Goal: Task Accomplishment & Management: Use online tool/utility

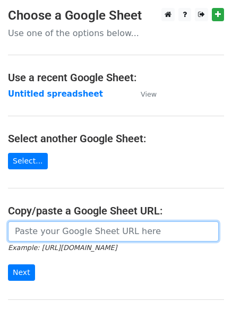
click at [79, 230] on input "url" at bounding box center [113, 232] width 211 height 20
type input "https://docs.google.com/spreadsheets/d/1fgDee6fKrOISCtpuVWSxEhujEtWkZC22KWpP20m…"
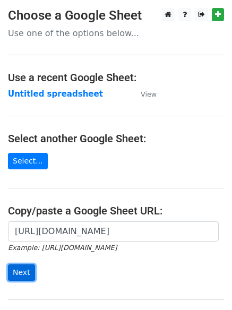
click at [20, 270] on input "Next" at bounding box center [21, 273] width 27 height 16
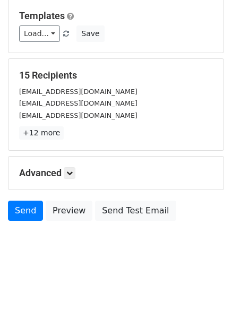
scroll to position [103, 0]
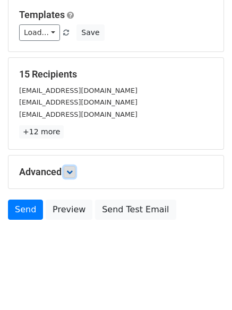
click at [72, 174] on icon at bounding box center [69, 172] width 6 height 6
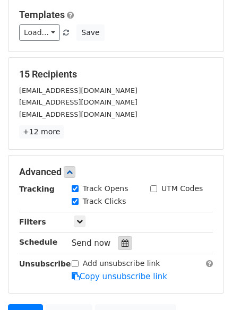
click at [122, 241] on icon at bounding box center [125, 243] width 7 height 7
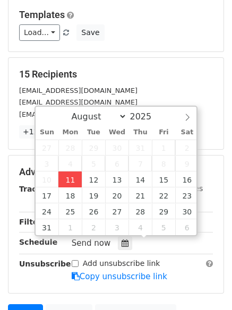
type input "2025-08-11 12:40"
type input "40"
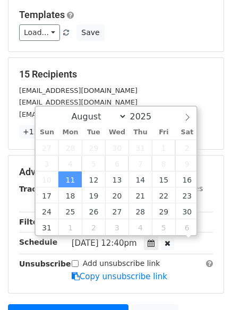
scroll to position [1, 0]
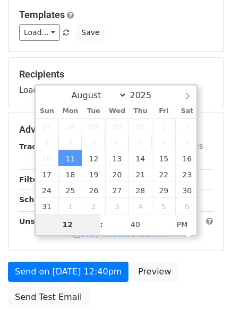
type input "4"
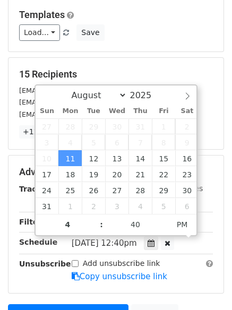
type input "2025-08-11 16:40"
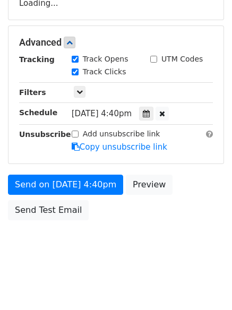
scroll to position [191, 0]
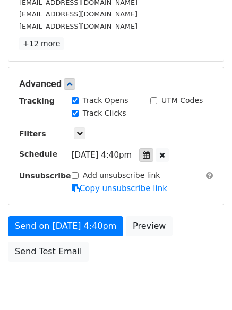
click at [150, 156] on icon at bounding box center [146, 155] width 7 height 7
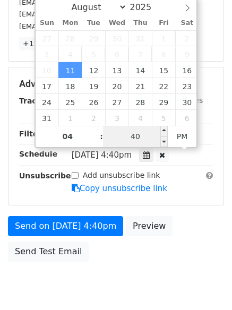
click at [143, 135] on input "40" at bounding box center [135, 136] width 65 height 21
type input "0"
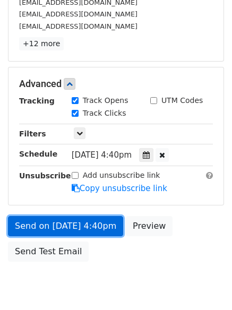
type input "2025-08-11 16:00"
click at [60, 226] on link "Send on Aug 11 at 4:40pm" at bounding box center [65, 226] width 115 height 20
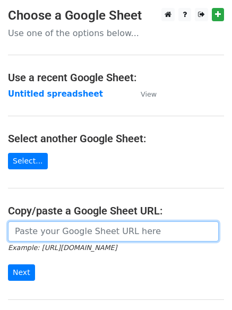
click at [65, 234] on input "url" at bounding box center [113, 232] width 211 height 20
type input "https://docs.google.com/spreadsheets/d/1fgDee6fKrOISCtpuVWSxEhujEtWkZC22KWpP20m…"
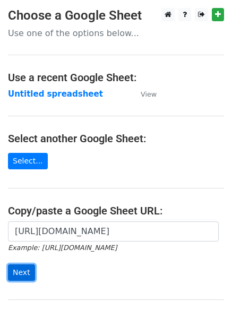
click at [16, 268] on input "Next" at bounding box center [21, 273] width 27 height 16
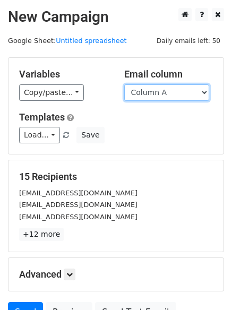
drag, startPoint x: 203, startPoint y: 91, endPoint x: 200, endPoint y: 100, distance: 9.4
click at [203, 91] on select "Column A Column B Column C Column D" at bounding box center [166, 93] width 85 height 16
select select "Column B"
click at [124, 85] on select "Column A Column B Column C Column D" at bounding box center [166, 93] width 85 height 16
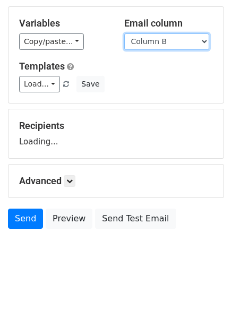
scroll to position [60, 0]
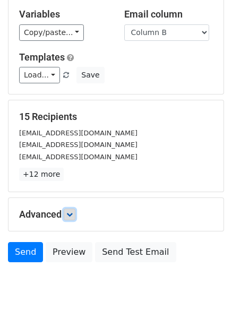
click at [72, 214] on icon at bounding box center [69, 215] width 6 height 6
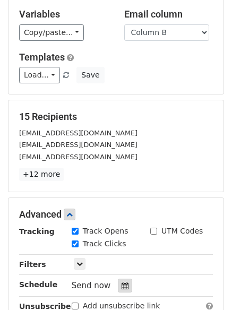
click at [125, 285] on div at bounding box center [125, 286] width 14 height 14
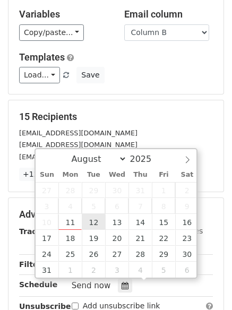
type input "2025-08-12 12:00"
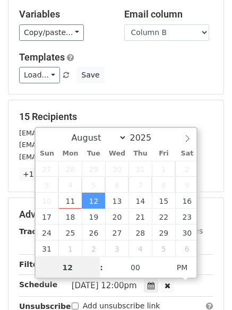
scroll to position [1, 0]
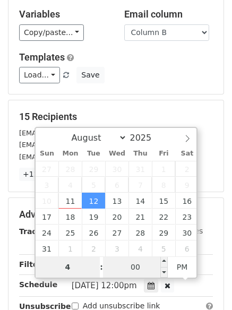
type input "4"
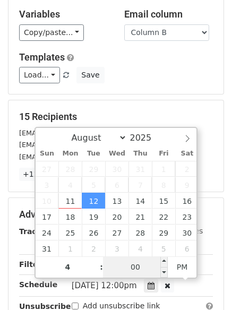
type input "2025-08-12 16:00"
type input "04"
click at [131, 266] on input "00" at bounding box center [135, 267] width 65 height 21
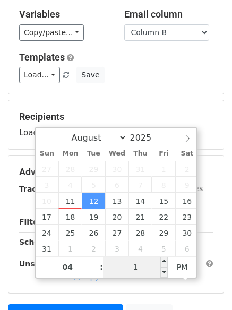
type input "10"
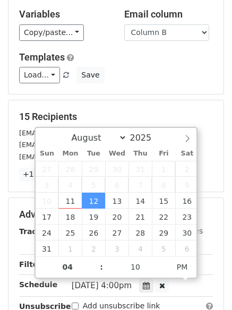
type input "2025-08-12 16:10"
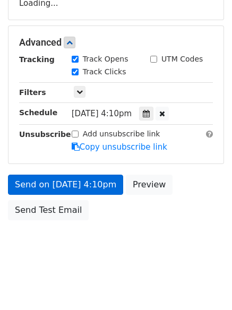
scroll to position [204, 0]
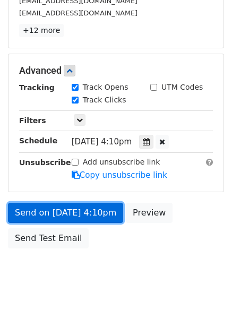
click at [56, 213] on link "Send on Aug 12 at 4:10pm" at bounding box center [65, 213] width 115 height 20
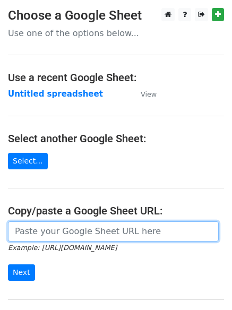
click at [57, 233] on input "url" at bounding box center [113, 232] width 211 height 20
type input "https://docs.google.com/spreadsheets/d/1fgDee6fKrOISCtpuVWSxEhujEtWkZC22KWpP20m…"
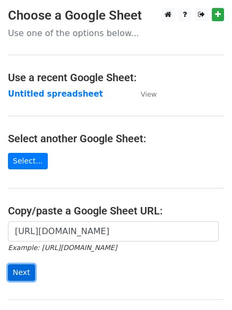
click at [28, 270] on input "Next" at bounding box center [21, 273] width 27 height 16
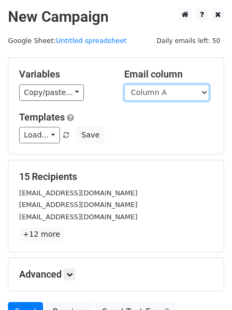
click at [205, 93] on select "Column A Column B Column C Column D" at bounding box center [166, 93] width 85 height 16
select select "Column C"
click at [124, 85] on select "Column A Column B Column C Column D" at bounding box center [166, 93] width 85 height 16
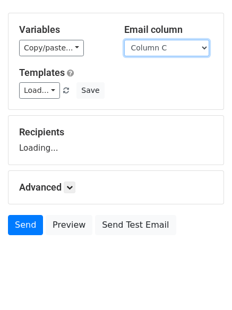
scroll to position [60, 0]
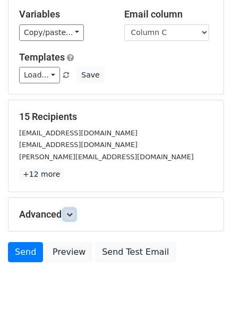
click at [72, 212] on icon at bounding box center [69, 215] width 6 height 6
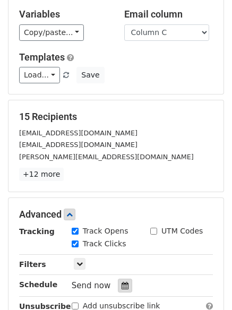
click at [123, 282] on div at bounding box center [125, 286] width 14 height 14
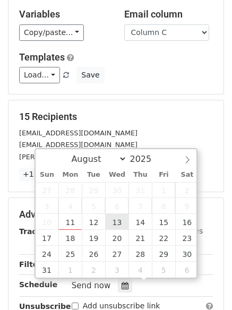
type input "2025-08-13 12:00"
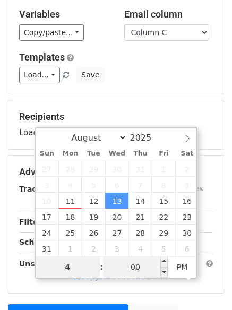
type input "4"
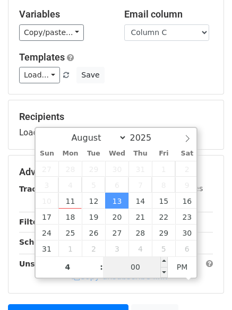
type input "2025-08-13 16:00"
type input "04"
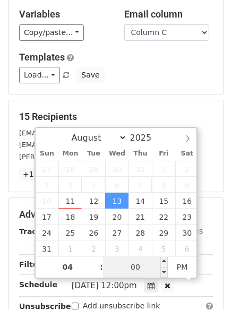
click at [136, 263] on input "00" at bounding box center [135, 267] width 65 height 21
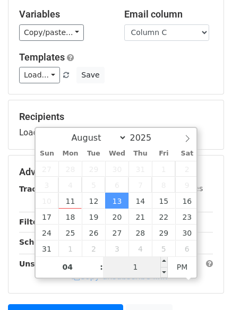
type input "10"
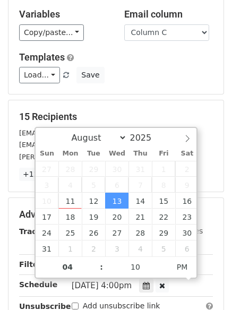
type input "2025-08-13 16:10"
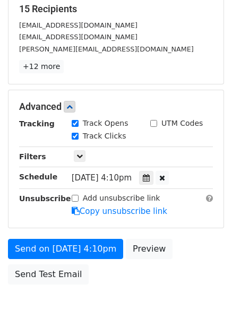
scroll to position [179, 0]
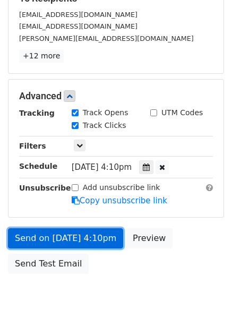
click at [58, 241] on link "Send on Aug 13 at 4:10pm" at bounding box center [65, 239] width 115 height 20
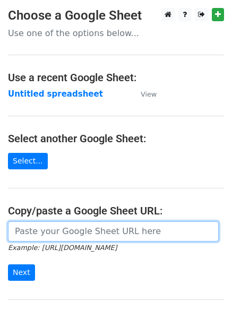
click at [50, 233] on input "url" at bounding box center [113, 232] width 211 height 20
type input "[URL][DOMAIN_NAME]"
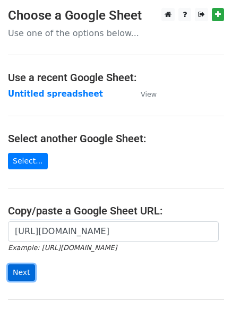
click at [13, 273] on input "Next" at bounding box center [21, 273] width 27 height 16
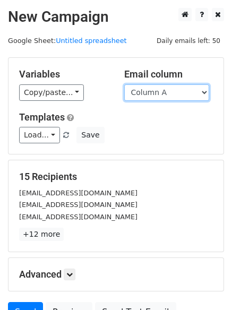
drag, startPoint x: 206, startPoint y: 91, endPoint x: 200, endPoint y: 95, distance: 6.9
click at [206, 91] on select "Column A Column B Column C Column D" at bounding box center [166, 93] width 85 height 16
select select "Column D"
click at [124, 85] on select "Column A Column B Column C Column D" at bounding box center [166, 93] width 85 height 16
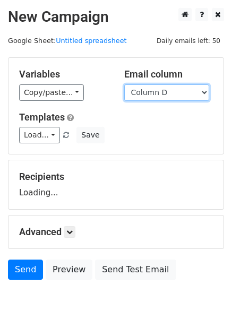
scroll to position [60, 0]
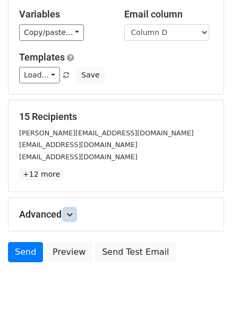
click at [73, 216] on icon at bounding box center [69, 215] width 6 height 6
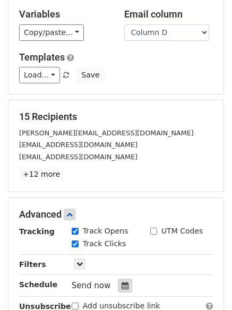
click at [122, 284] on icon at bounding box center [125, 285] width 7 height 7
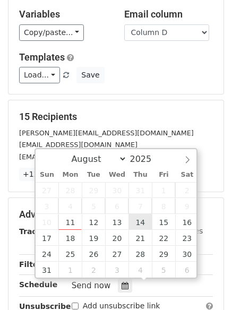
type input "[DATE] 12:00"
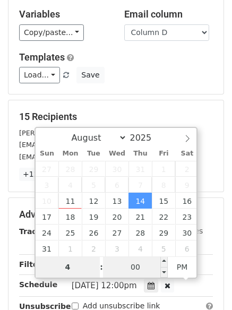
type input "4"
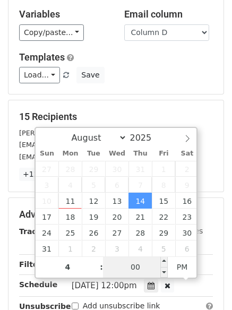
type input "[DATE] 16:00"
type input "04"
click at [138, 275] on input "00" at bounding box center [135, 267] width 65 height 21
type input "15"
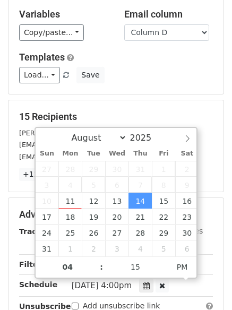
type input "[DATE] 16:15"
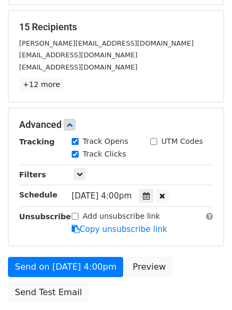
scroll to position [156, 0]
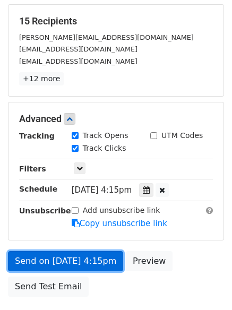
click at [62, 259] on link "Send on [DATE] 4:15pm" at bounding box center [65, 261] width 115 height 20
